Goal: Transaction & Acquisition: Purchase product/service

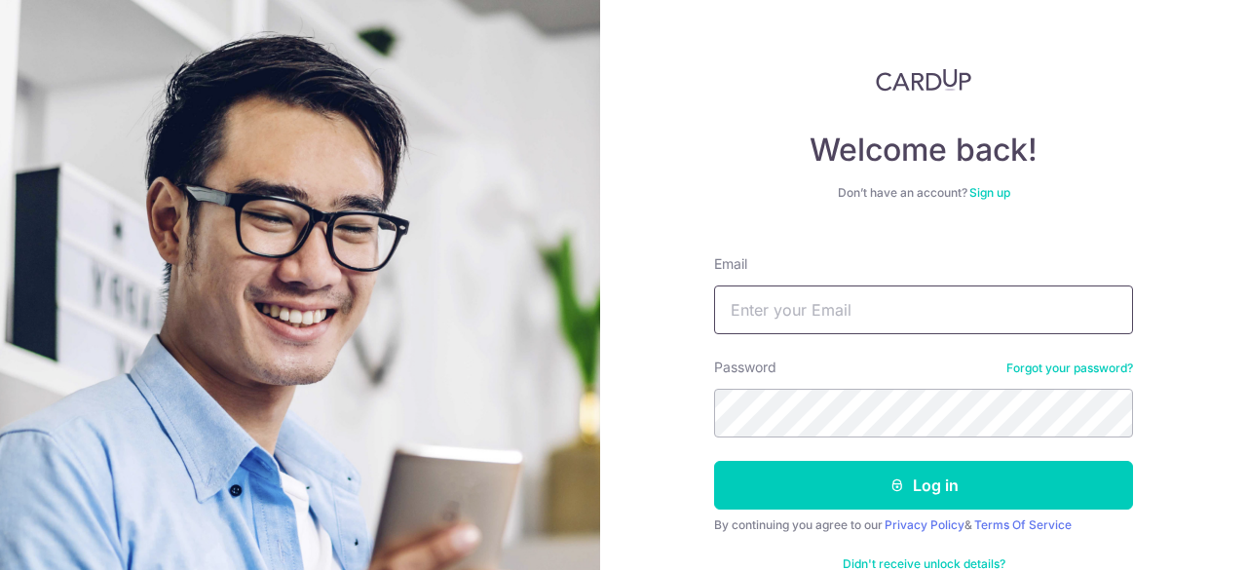
click at [780, 309] on input "Email" at bounding box center [923, 310] width 419 height 49
type input "sklschew@gmail.com"
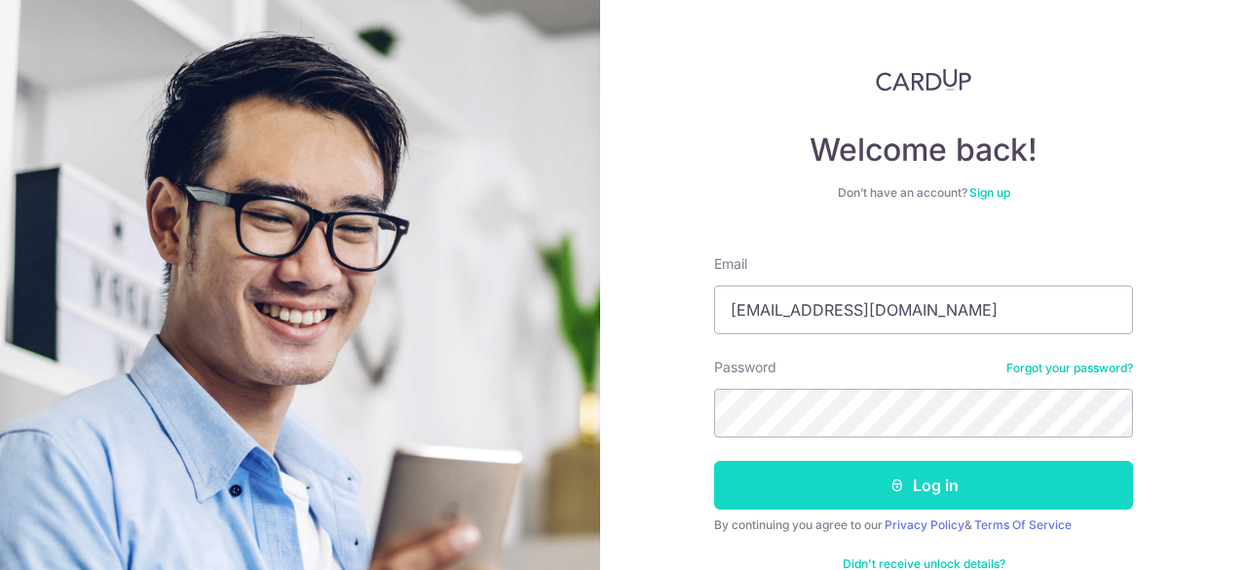
click at [921, 479] on button "Log in" at bounding box center [923, 485] width 419 height 49
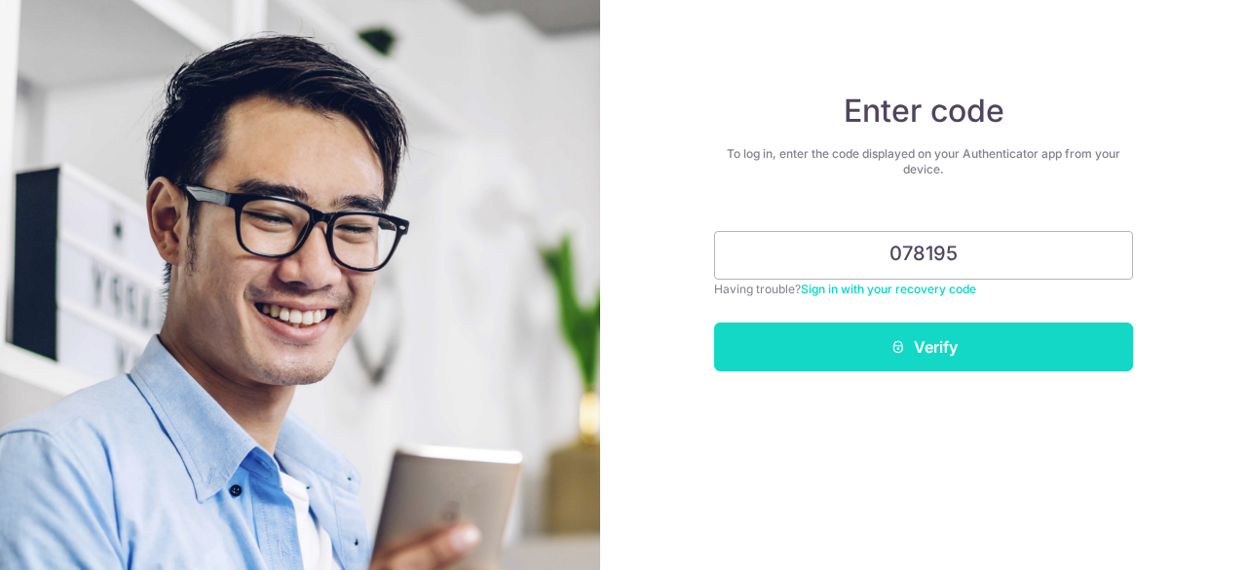
type input "078195"
click at [937, 348] on button "Verify" at bounding box center [923, 347] width 419 height 49
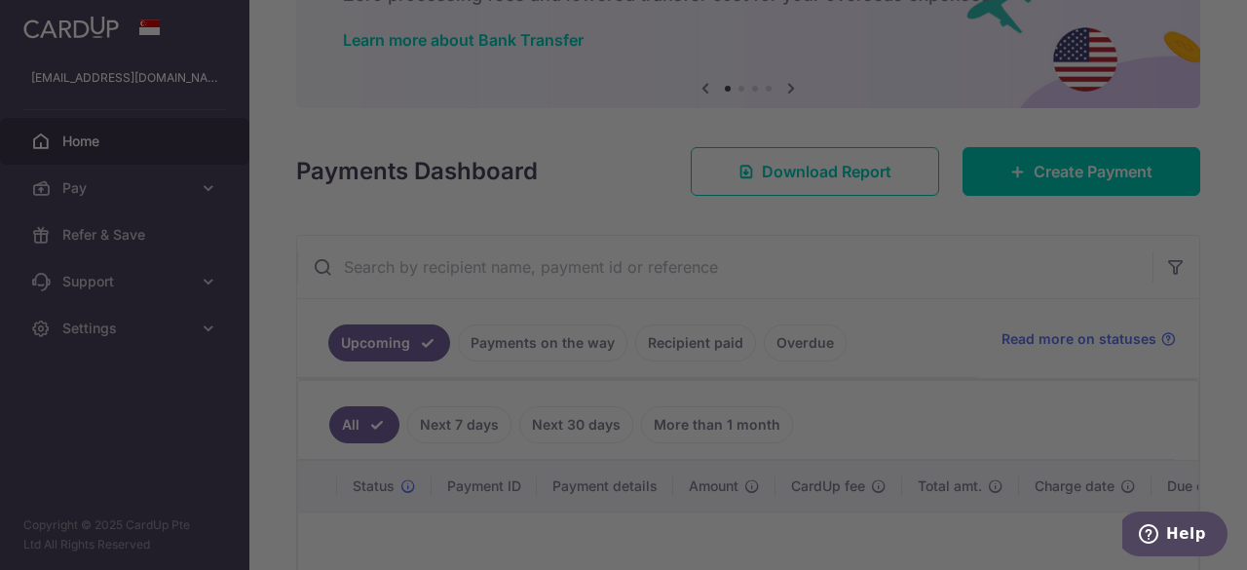
scroll to position [135, 0]
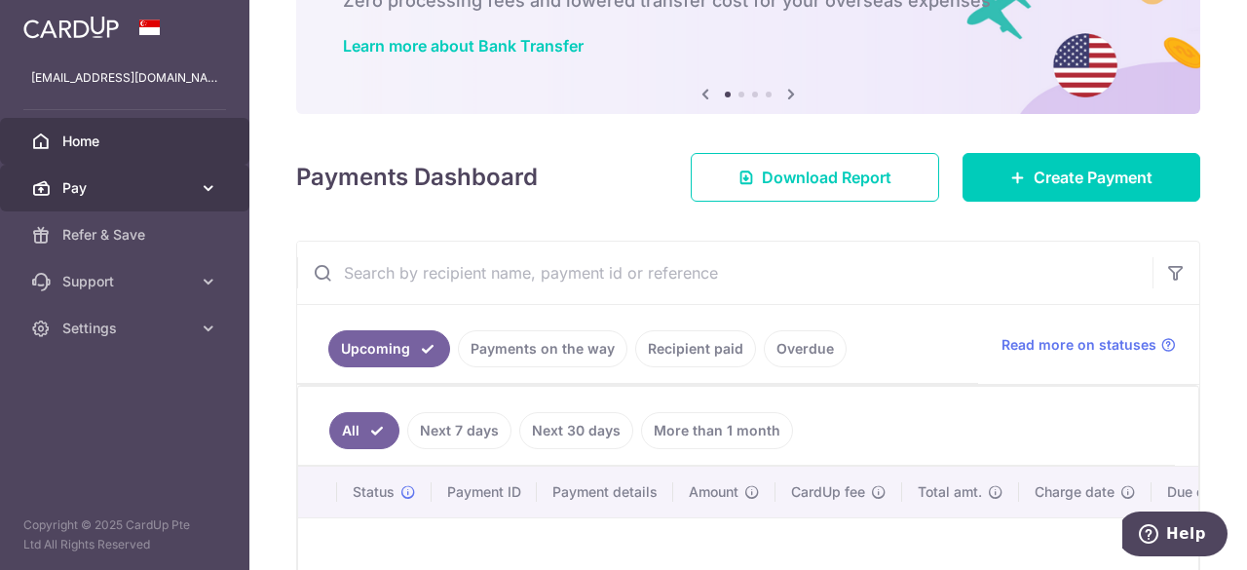
click at [85, 188] on span "Pay" at bounding box center [126, 187] width 129 height 19
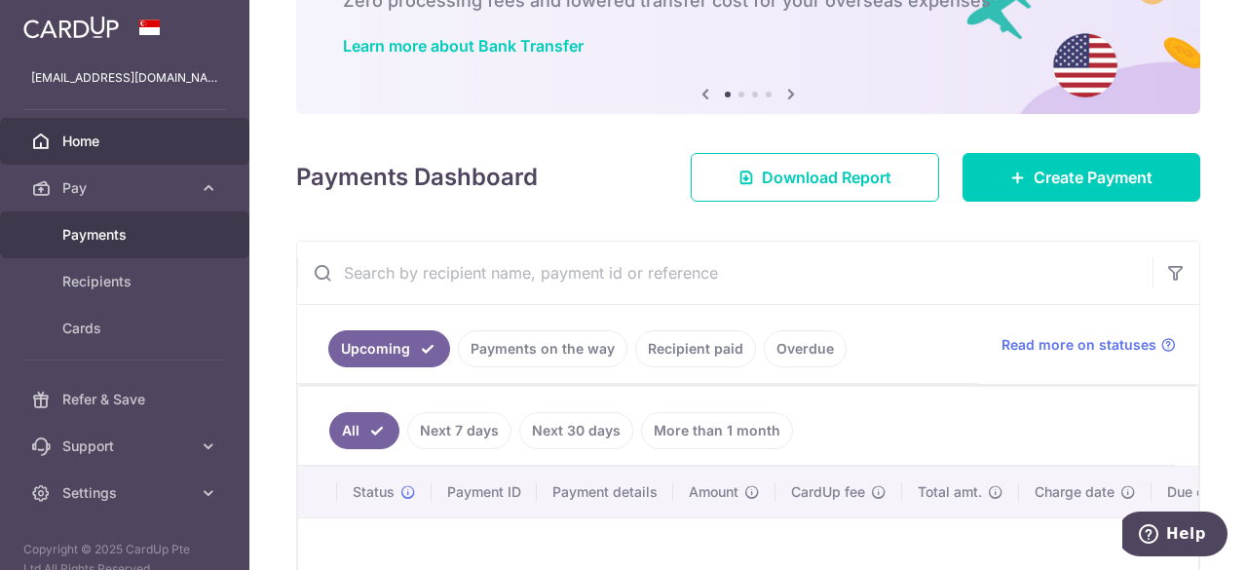
click at [97, 226] on span "Payments" at bounding box center [126, 234] width 129 height 19
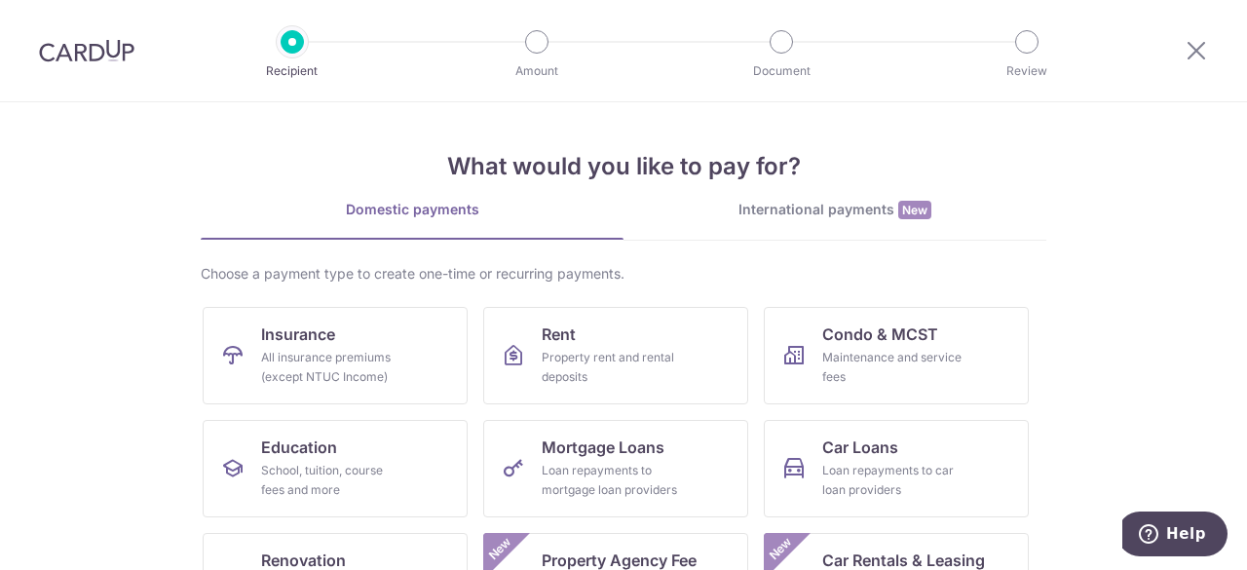
scroll to position [69, 0]
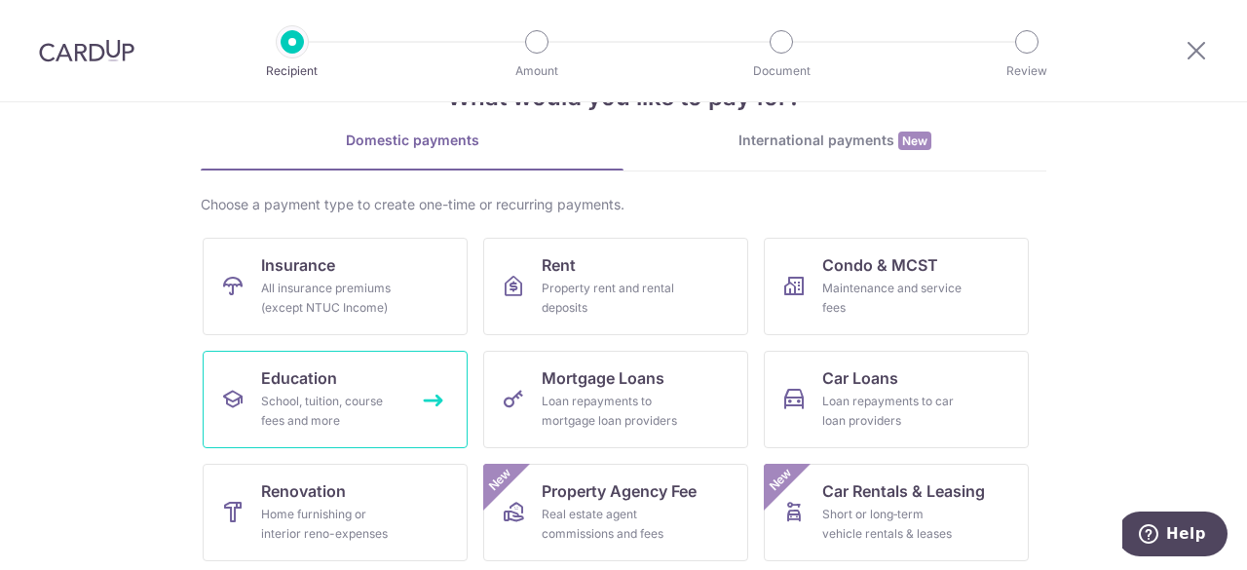
click at [322, 412] on div "School, tuition, course fees and more" at bounding box center [331, 411] width 140 height 39
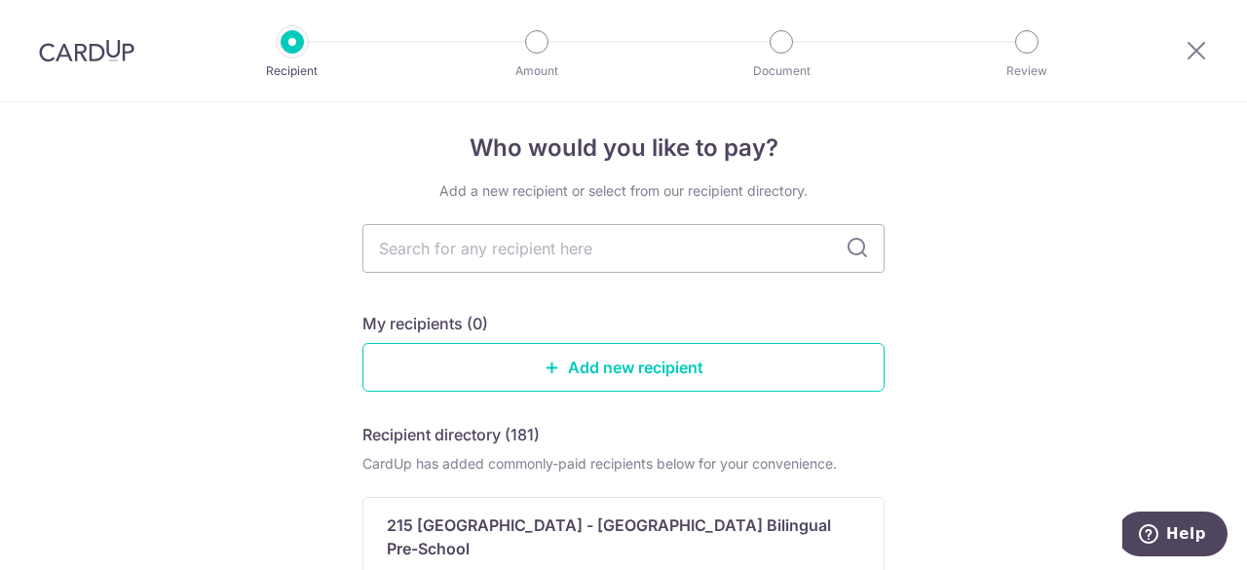
scroll to position [6, 0]
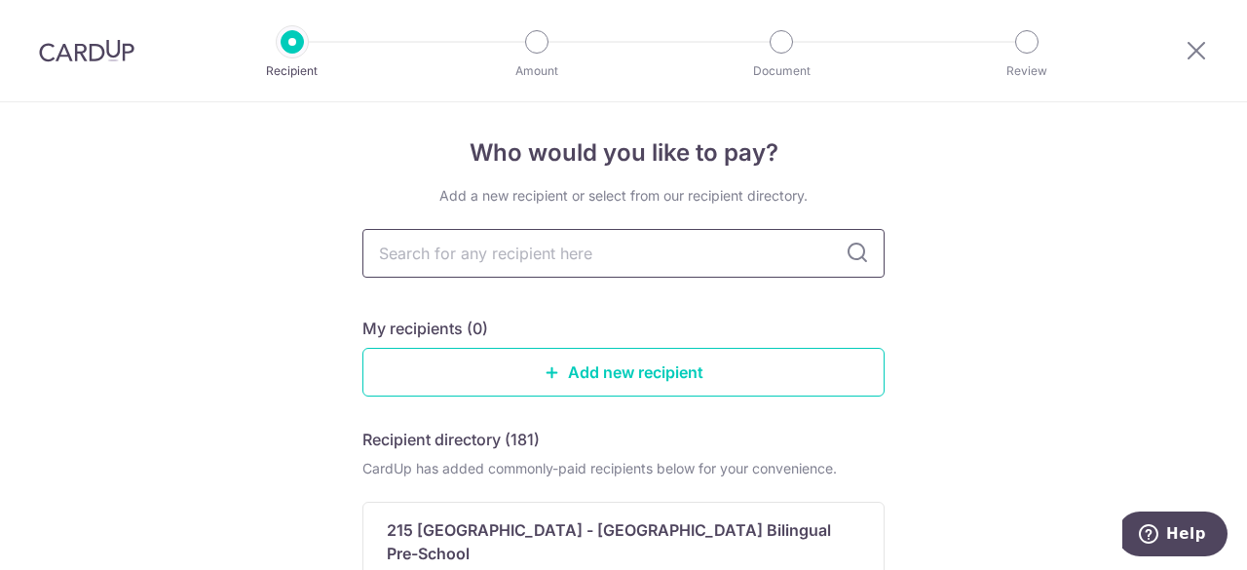
click at [385, 250] on input "text" at bounding box center [624, 253] width 522 height 49
type input "nanyan"
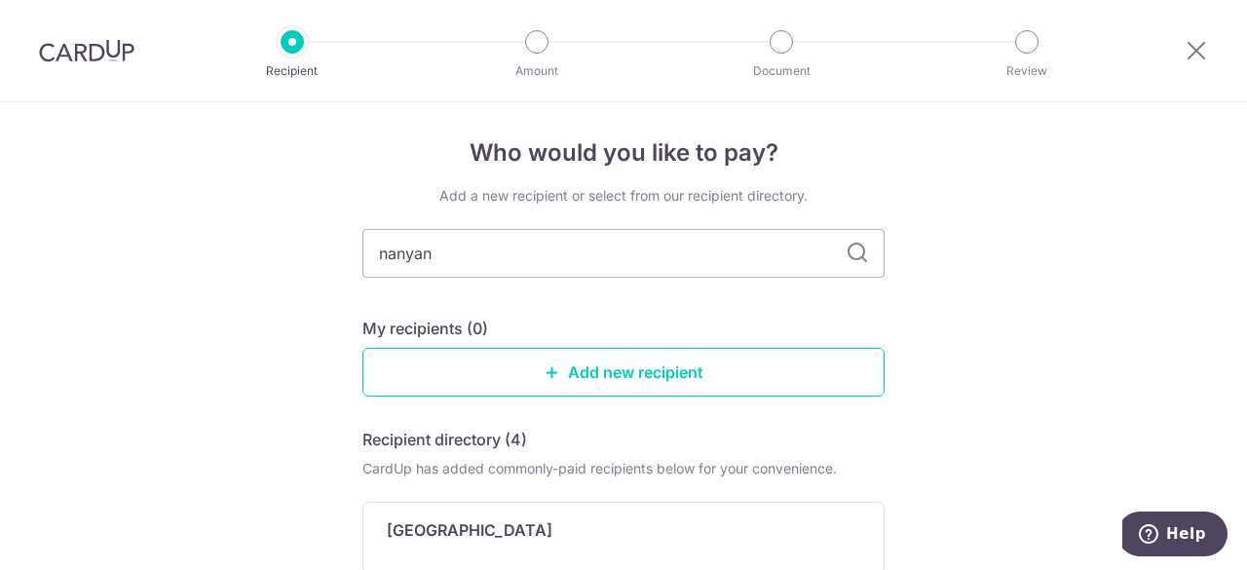
type input "nanyany"
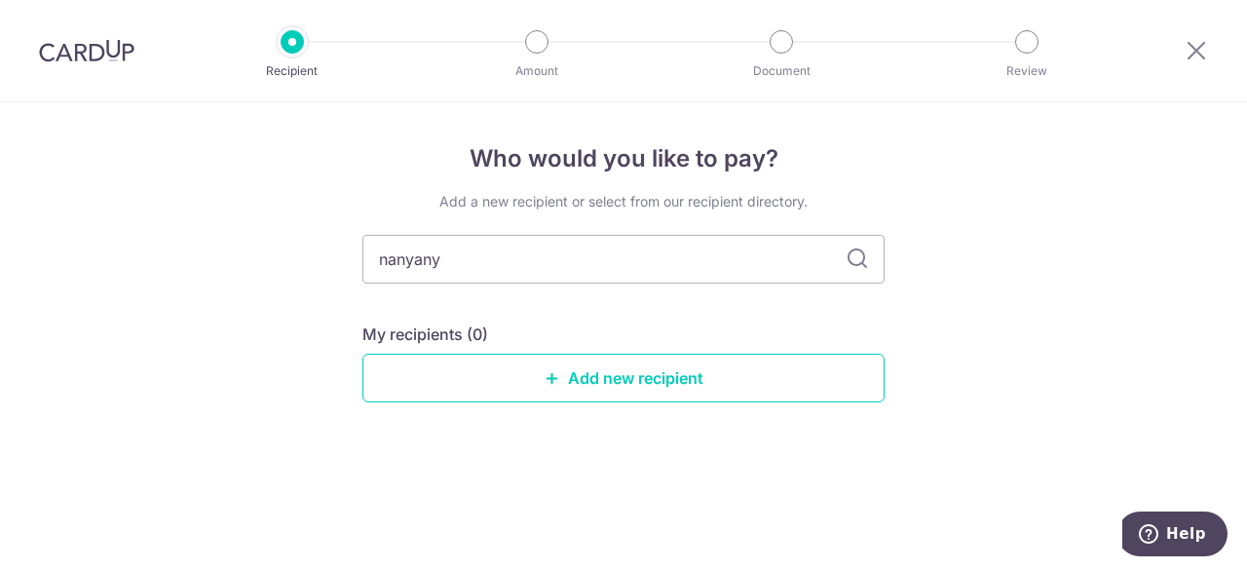
scroll to position [0, 0]
type input "nanyan"
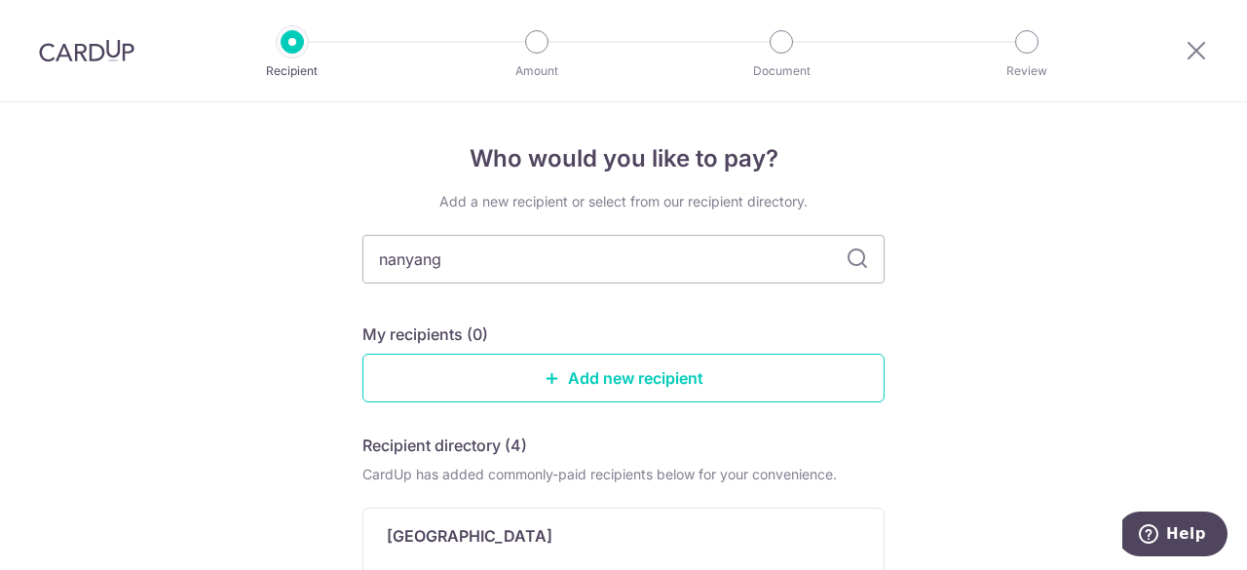
type input "nanyang"
type input "nanyang unversity"
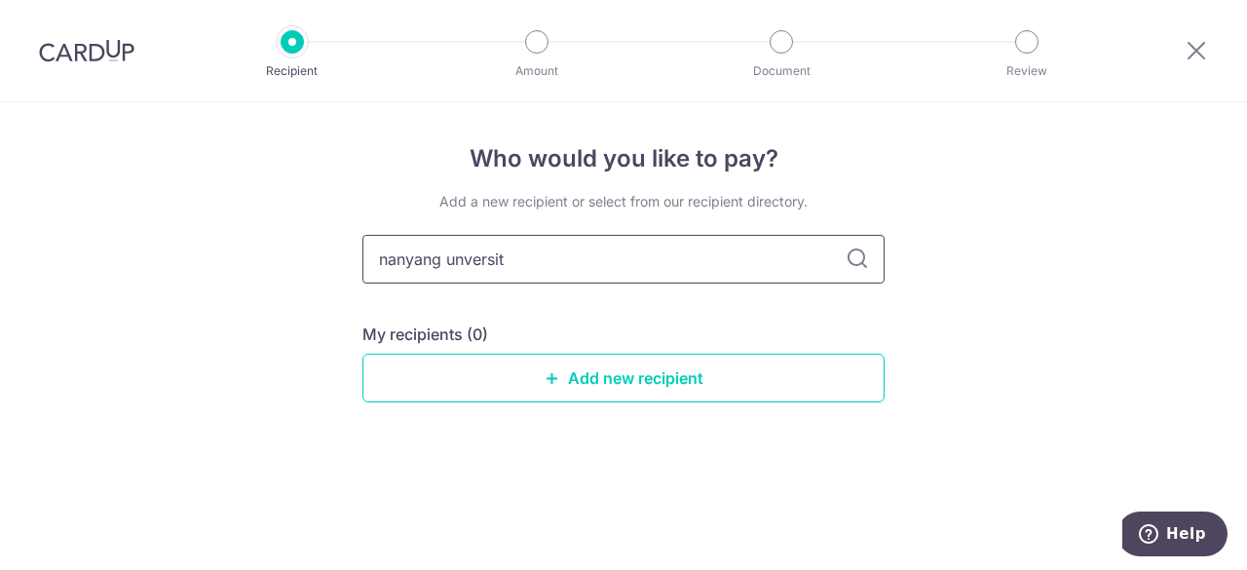
type input "nanyang unversi"
click at [517, 255] on input "nanyang unversi" at bounding box center [624, 259] width 522 height 49
type input "nanyang techmological unversoty"
type input "nanyang techmological unversi"
type input "nanyang techmological unversty"
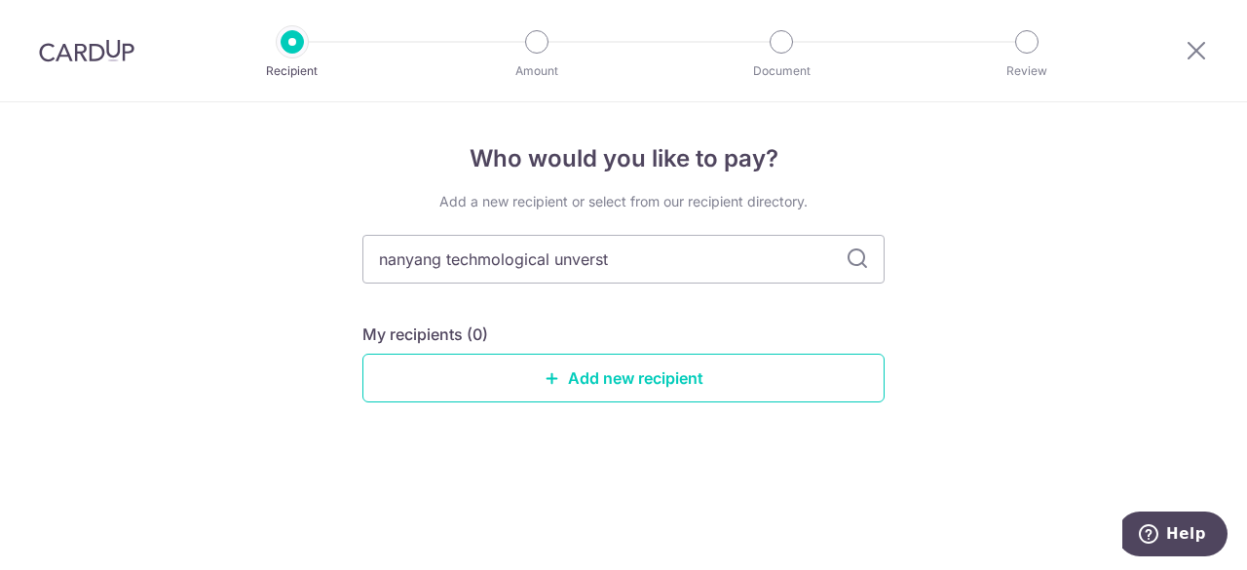
type input "nanyang techmological unvers"
type input "nanyang techmological unversty"
click at [490, 259] on input "nanyang techmological unversty" at bounding box center [624, 259] width 522 height 49
type input "nanyang technological unversty"
click at [644, 260] on input "nanyang technological unversty" at bounding box center [624, 259] width 522 height 49
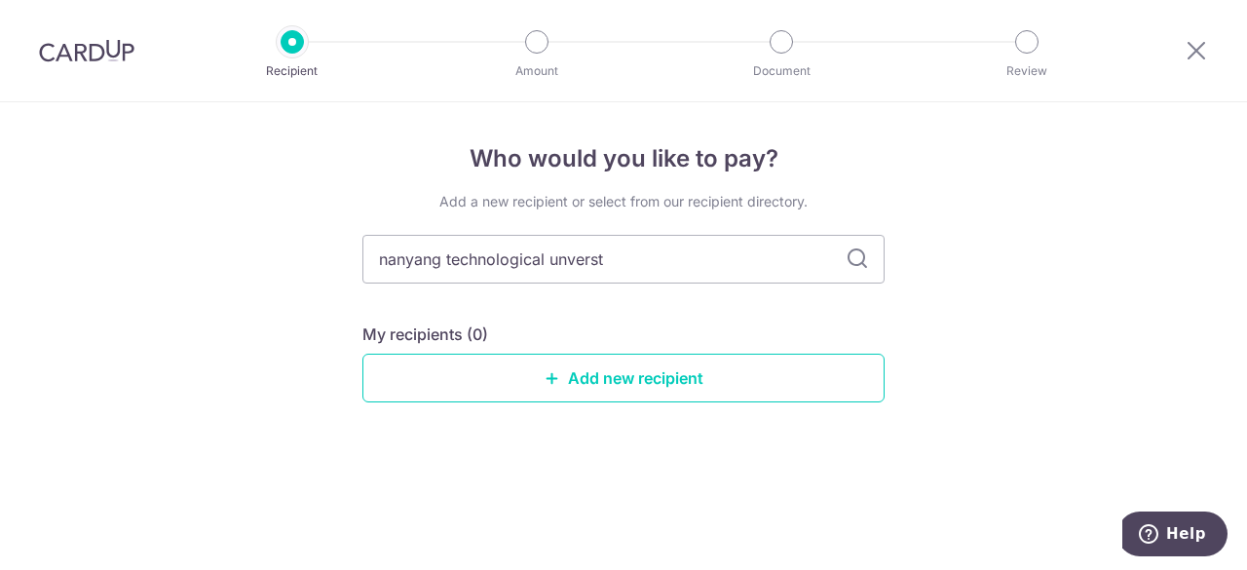
type input "nanyang technological unvers"
type input "nanyang technological unversity"
click at [818, 340] on div "My recipients (0)" at bounding box center [624, 334] width 522 height 23
click at [633, 260] on input "nanyang technological unversity" at bounding box center [624, 259] width 522 height 49
type input "nanyang"
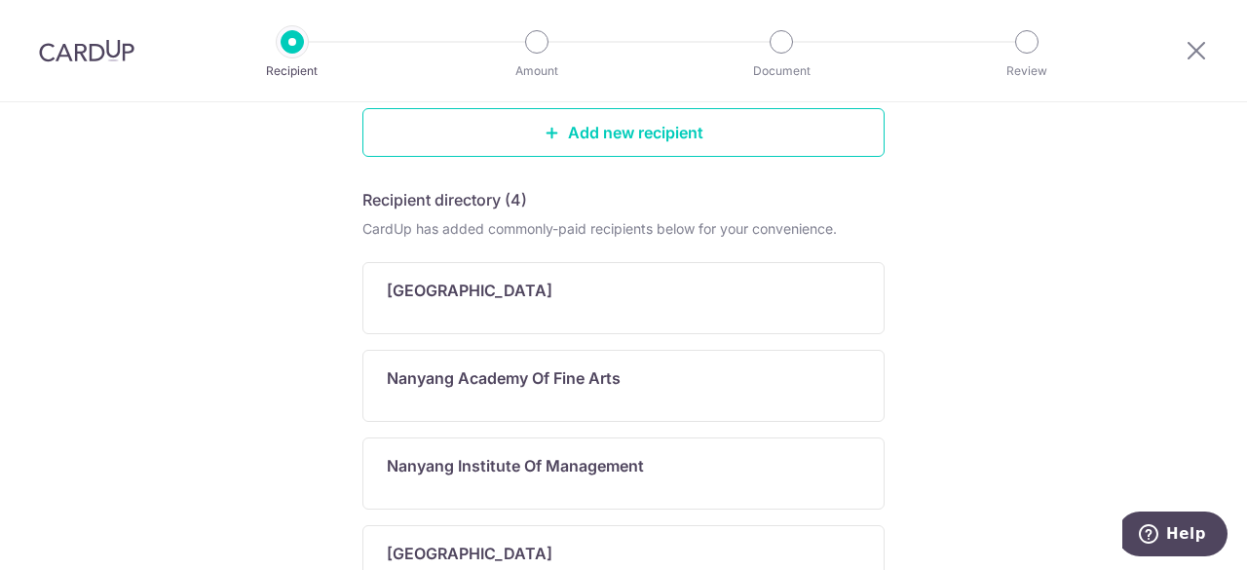
scroll to position [258, 0]
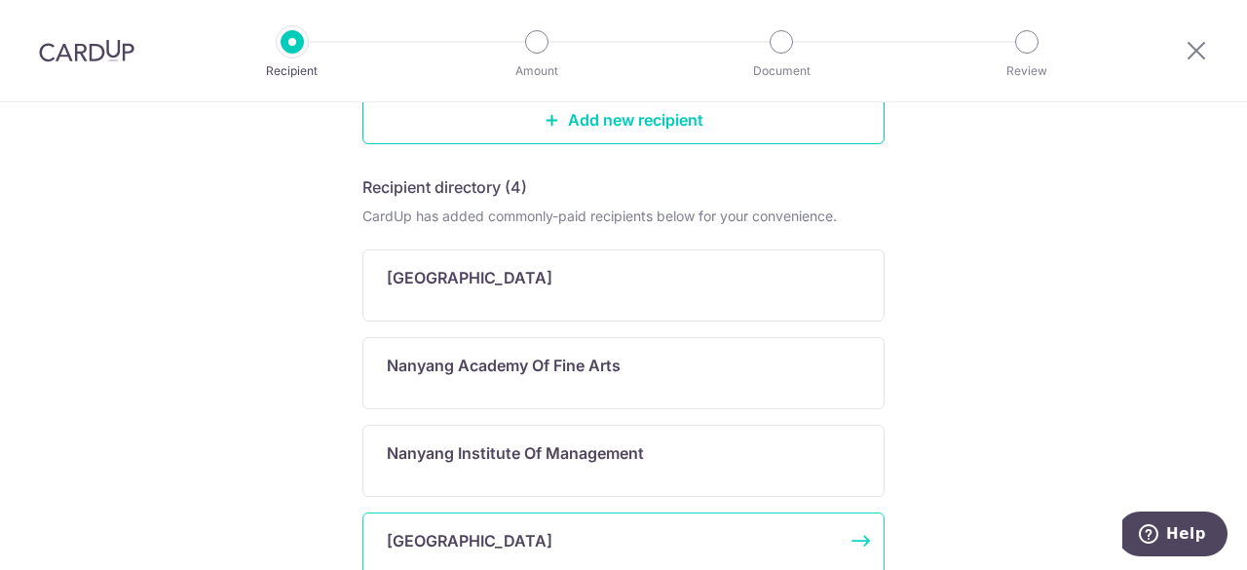
click at [553, 540] on p "Nanyang Technological University" at bounding box center [470, 540] width 166 height 23
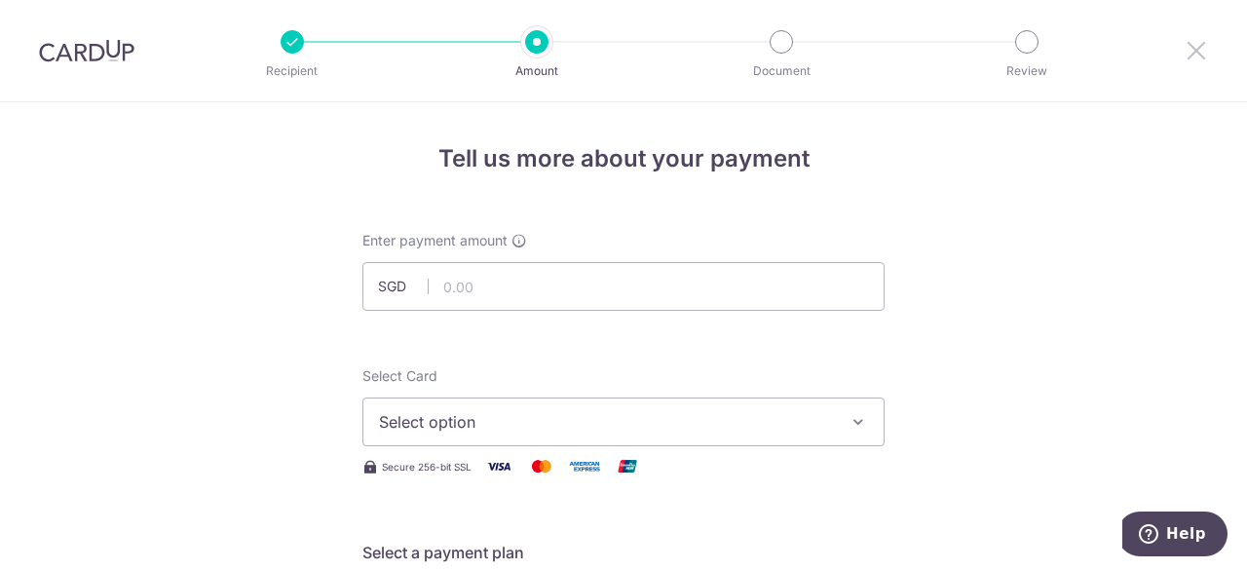
click at [1197, 53] on icon at bounding box center [1196, 50] width 23 height 24
